Goal: Task Accomplishment & Management: Complete application form

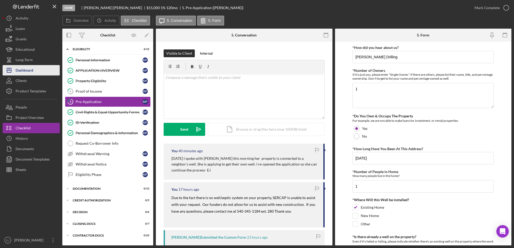
click at [20, 74] on div "Dashboard" at bounding box center [25, 71] width 18 height 12
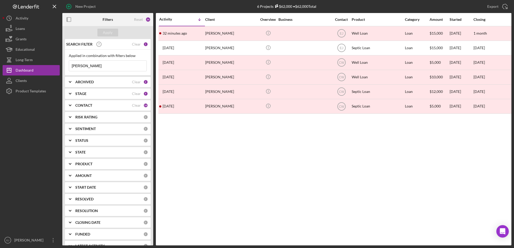
click at [103, 64] on input "pierce" at bounding box center [107, 66] width 77 height 10
type input "p"
click at [102, 28] on div "Apply" at bounding box center [107, 32] width 91 height 13
click at [102, 32] on button "Apply" at bounding box center [107, 33] width 21 height 8
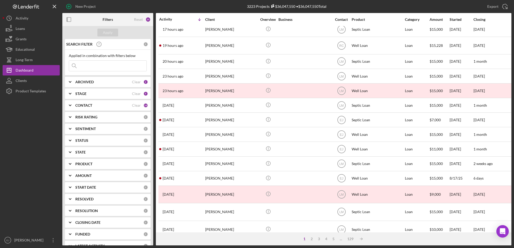
scroll to position [183, 0]
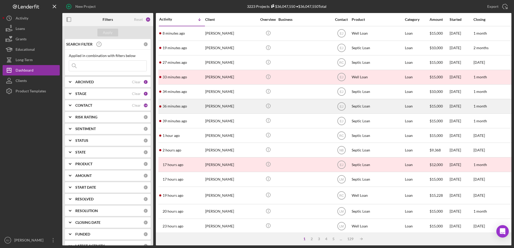
click at [228, 107] on div "[PERSON_NAME]" at bounding box center [231, 106] width 52 height 14
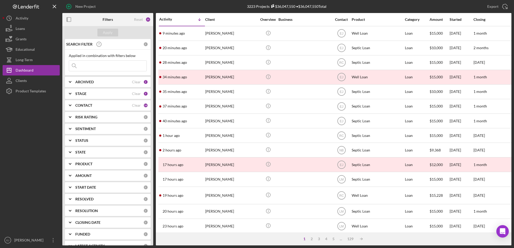
click at [101, 69] on input at bounding box center [107, 66] width 77 height 10
type input "[PERSON_NAME]"
click at [99, 30] on button "Apply" at bounding box center [107, 33] width 21 height 8
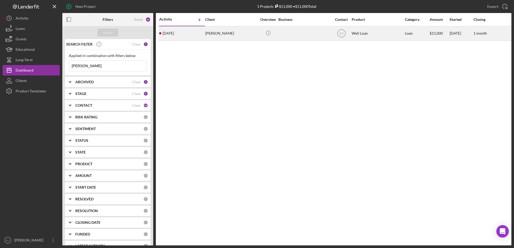
click at [225, 35] on div "[PERSON_NAME]" at bounding box center [231, 34] width 52 height 14
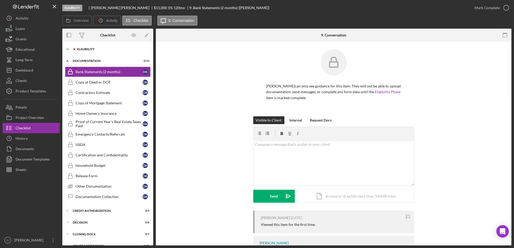
click at [69, 48] on icon "Icon/Expander" at bounding box center [67, 49] width 10 height 10
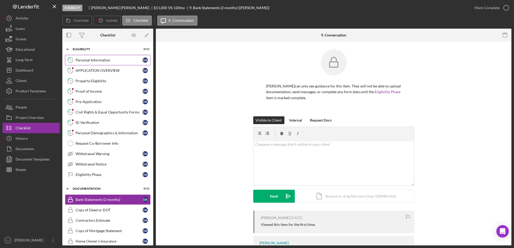
click at [92, 60] on div "Personal Information" at bounding box center [109, 60] width 67 height 4
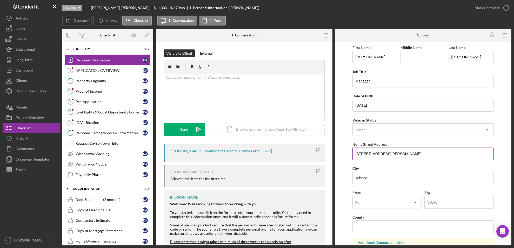
drag, startPoint x: 354, startPoint y: 150, endPoint x: 404, endPoint y: 157, distance: 50.8
click at [404, 157] on input "[STREET_ADDRESS][PERSON_NAME]" at bounding box center [423, 153] width 141 height 12
click at [106, 78] on link "3 Property Eligibility D A" at bounding box center [108, 81] width 86 height 10
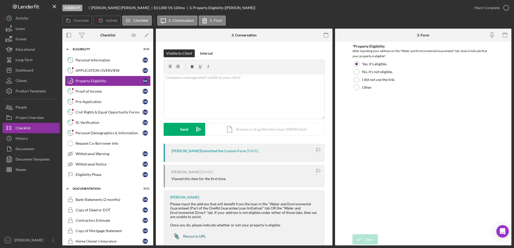
click at [193, 232] on link "Icon/Link Resource URL" at bounding box center [188, 236] width 36 height 10
click at [241, 133] on div "Icon/Document Browse or drag files here (max 100MB total) Tap to choose files o…" at bounding box center [266, 129] width 117 height 13
click at [181, 132] on div "Upload" at bounding box center [185, 129] width 12 height 13
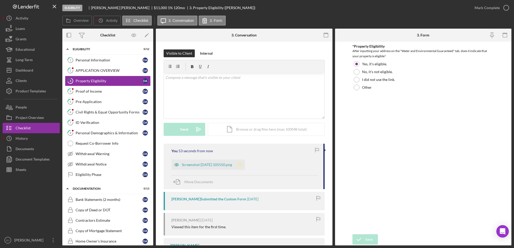
click at [245, 167] on icon "Icon/Star" at bounding box center [240, 164] width 10 height 10
click at [504, 8] on icon "button" at bounding box center [506, 7] width 13 height 13
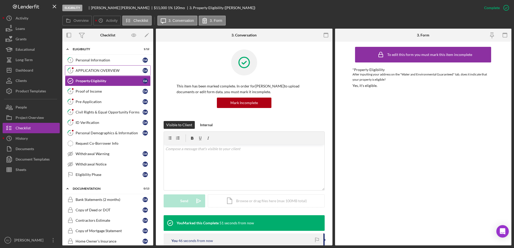
click at [100, 69] on div "APPLICATION OVERVIEW" at bounding box center [109, 70] width 67 height 4
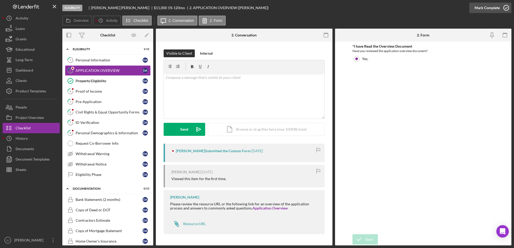
click at [511, 5] on div "Mark Complete" at bounding box center [491, 8] width 42 height 16
click at [503, 6] on icon "button" at bounding box center [506, 7] width 13 height 13
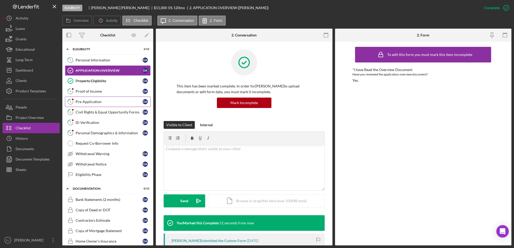
click at [106, 103] on div "Pre-Application" at bounding box center [109, 102] width 67 height 4
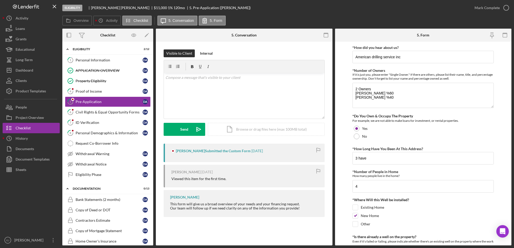
click at [340, 194] on form "*How did you hear about us? American drilling service inc *Number of Owners If …" at bounding box center [423, 143] width 177 height 203
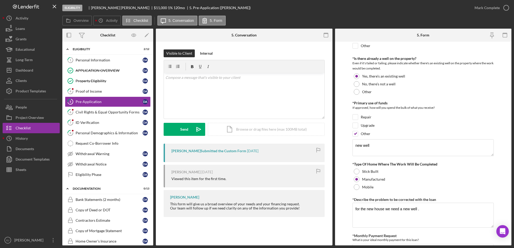
scroll to position [356, 0]
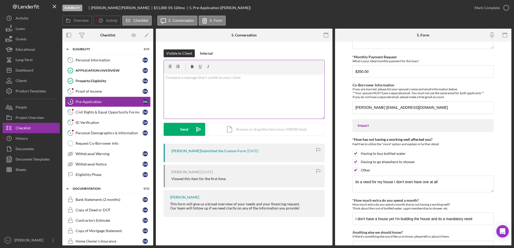
click at [208, 75] on p at bounding box center [244, 78] width 157 height 6
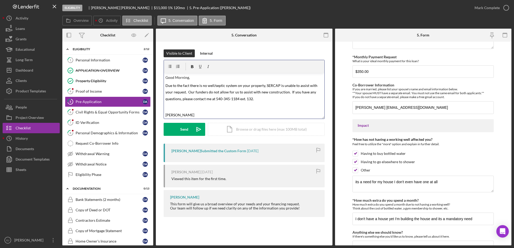
click at [253, 99] on span "Due to the fact there is no well/septic system on your property, SERCAP is unab…" at bounding box center [242, 92] width 153 height 18
click at [180, 115] on p "[PERSON_NAME]" at bounding box center [244, 114] width 157 height 7
click at [210, 100] on span "Due to the fact there is no well/septic system on your property, SERCAP is unab…" at bounding box center [242, 92] width 153 height 18
click at [188, 126] on button "Send Icon/icon-invite-send" at bounding box center [185, 129] width 42 height 13
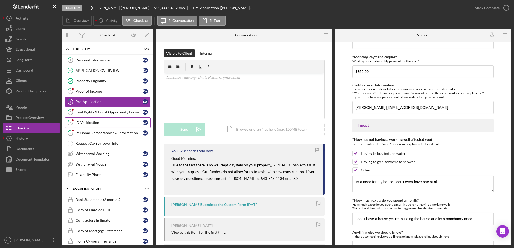
click at [87, 121] on div "ID Verification" at bounding box center [109, 122] width 67 height 4
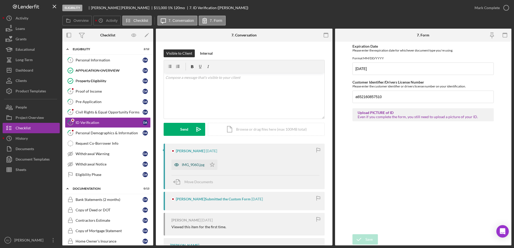
click at [196, 167] on div "IMG_9060.jpg" at bounding box center [189, 164] width 36 height 10
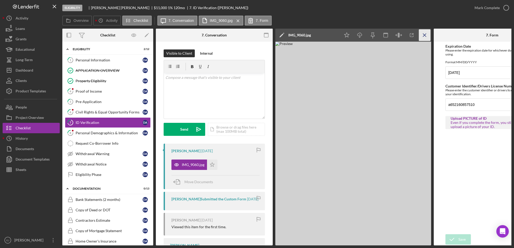
click at [427, 36] on icon "Icon/Menu Close" at bounding box center [425, 35] width 12 height 12
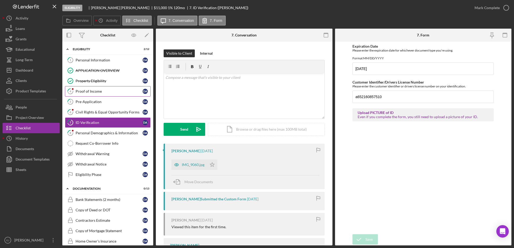
click at [93, 91] on div "Proof of Income" at bounding box center [109, 91] width 67 height 4
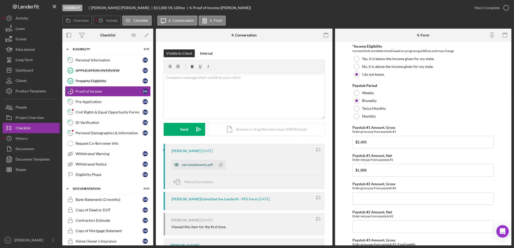
click at [192, 163] on div "earnstatements.pdf" at bounding box center [197, 164] width 31 height 4
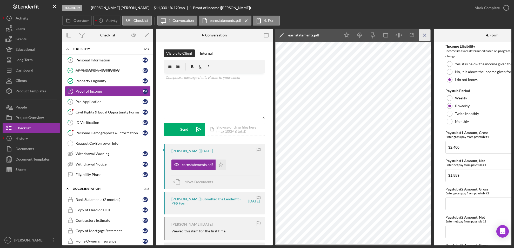
click at [424, 38] on icon "Icon/Menu Close" at bounding box center [425, 35] width 12 height 12
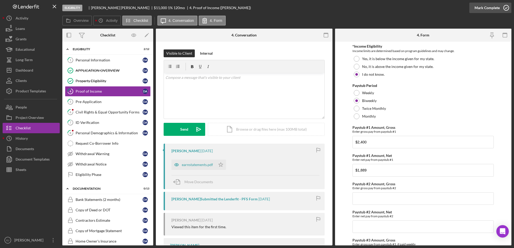
click at [506, 6] on icon "button" at bounding box center [506, 7] width 13 height 13
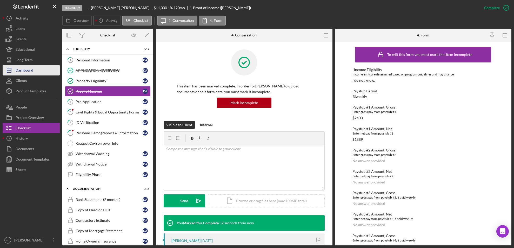
click at [39, 71] on button "Icon/Dashboard Dashboard" at bounding box center [31, 70] width 57 height 10
